Goal: Book appointment/travel/reservation

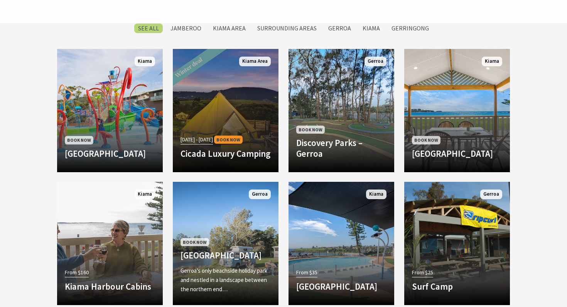
scroll to position [322, 0]
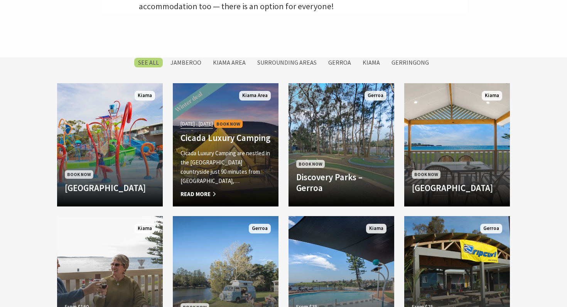
click at [213, 139] on div "01 Jun 25 - 31 Aug 25 Book Now Cicada Luxury Camping Cicada Luxury Camping are …" at bounding box center [226, 158] width 106 height 81
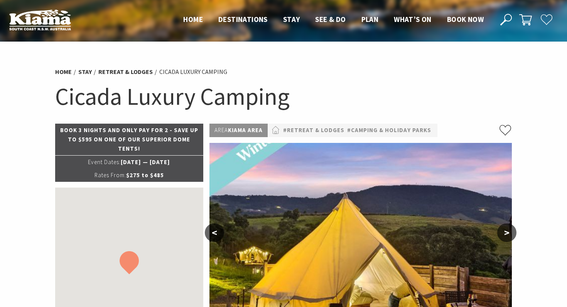
select select "3"
select select "2"
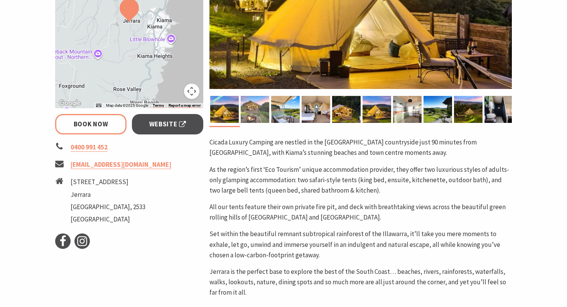
scroll to position [242, 0]
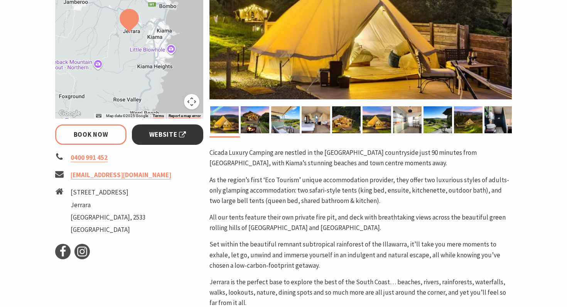
click at [152, 138] on span "Website" at bounding box center [167, 135] width 37 height 10
select select "3"
